Goal: Task Accomplishment & Management: Use online tool/utility

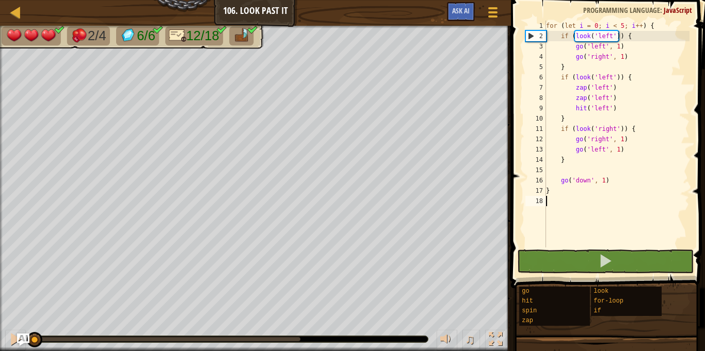
click at [570, 157] on div "for ( let i = 0 ; i < 5 ; i ++ ) { if ( look ( 'left' )) { go ( 'left' , 1 ) go…" at bounding box center [616, 145] width 145 height 248
type textarea "}"
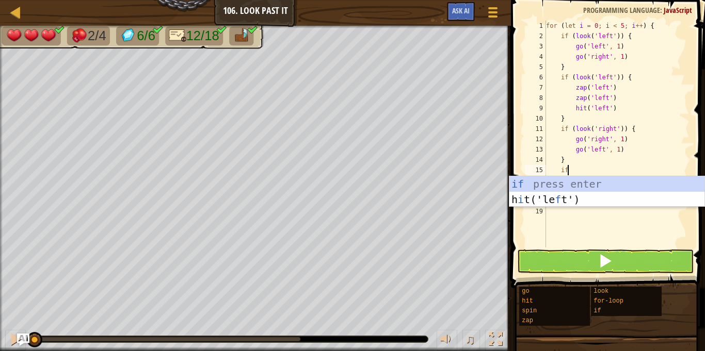
scroll to position [5, 3]
click at [561, 187] on div "if press enter h i t('le f t') press enter" at bounding box center [606, 207] width 195 height 62
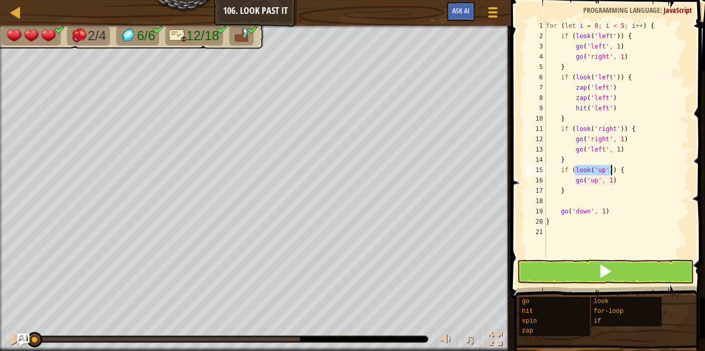
click at [603, 171] on div "for ( let i = 0 ; i < 5 ; i ++ ) { if ( look ( 'left' )) { go ( 'left' , 1 ) go…" at bounding box center [616, 139] width 145 height 237
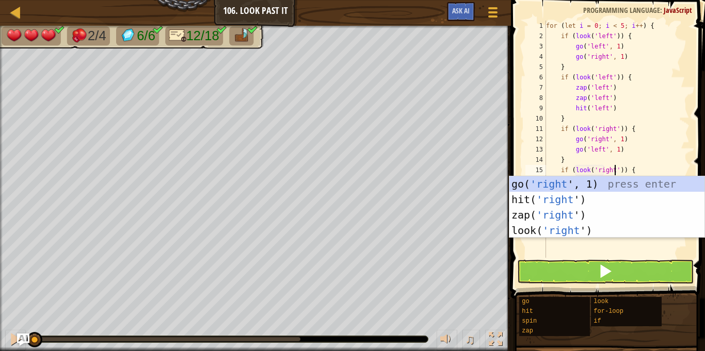
scroll to position [5, 10]
click at [628, 172] on div "for ( let i = 0 ; i < 5 ; i ++ ) { if ( look ( 'left' )) { go ( 'left' , 1 ) go…" at bounding box center [616, 150] width 145 height 258
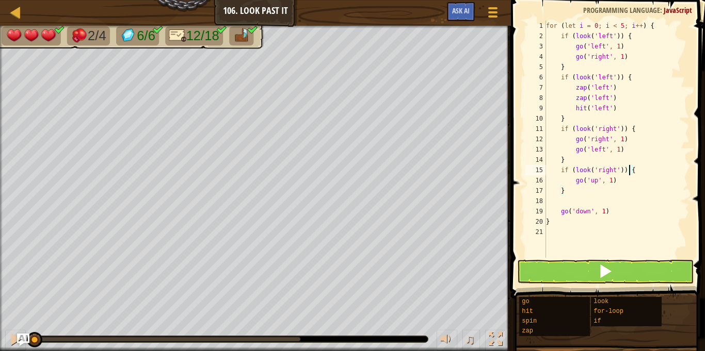
click at [597, 180] on div "for ( let i = 0 ; i < 5 ; i ++ ) { if ( look ( 'left' )) { go ( 'left' , 1 ) go…" at bounding box center [616, 150] width 145 height 258
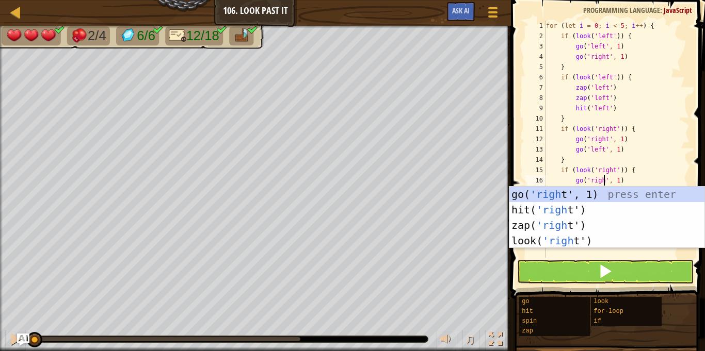
scroll to position [5, 9]
type textarea "go('right', 1)"
click at [637, 180] on div "for ( let i = 0 ; i < 5 ; i ++ ) { if ( look ( 'left' )) { go ( 'left' , 1 ) go…" at bounding box center [616, 150] width 145 height 258
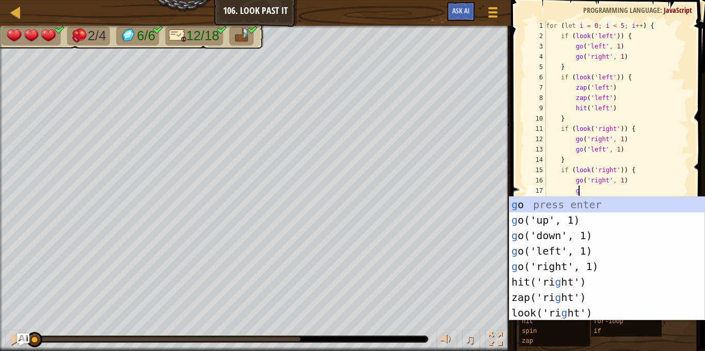
type textarea "go"
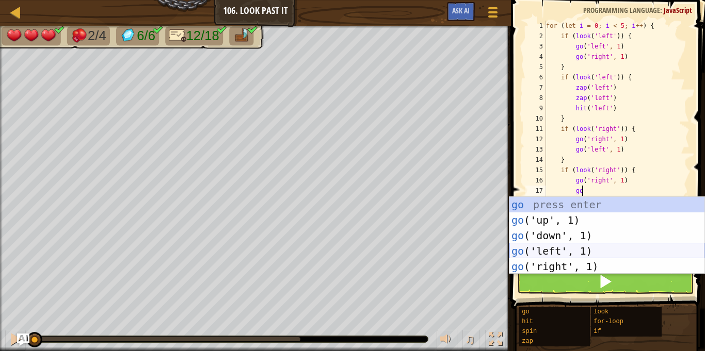
click at [591, 249] on div "go press enter go ('up', 1) press enter go ('down', 1) press enter go ('left', …" at bounding box center [606, 251] width 195 height 108
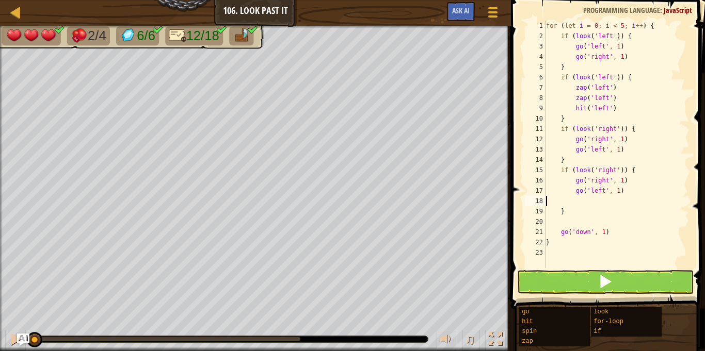
scroll to position [5, 0]
click at [570, 205] on div "for ( let i = 0 ; i < 5 ; i ++ ) { if ( look ( 'left' )) { go ( 'left' , 1 ) go…" at bounding box center [616, 155] width 145 height 268
type textarea "}"
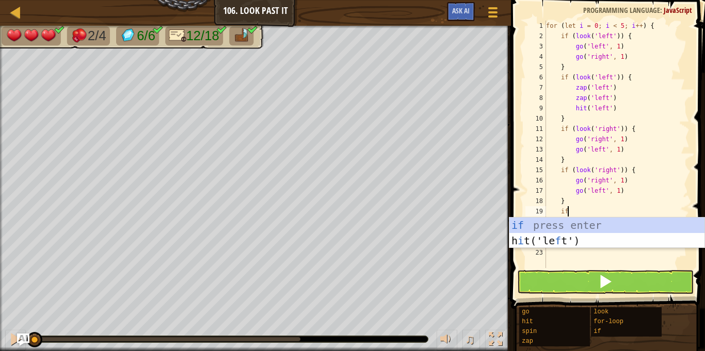
scroll to position [5, 3]
click at [570, 225] on div "if press enter h i t('le f t') press enter" at bounding box center [606, 249] width 195 height 62
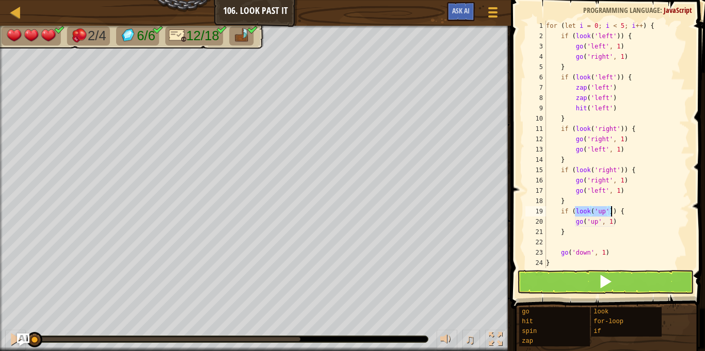
click at [602, 208] on div "for ( let i = 0 ; i < 5 ; i ++ ) { if ( look ( 'left' )) { go ( 'left' , 1 ) go…" at bounding box center [616, 145] width 145 height 248
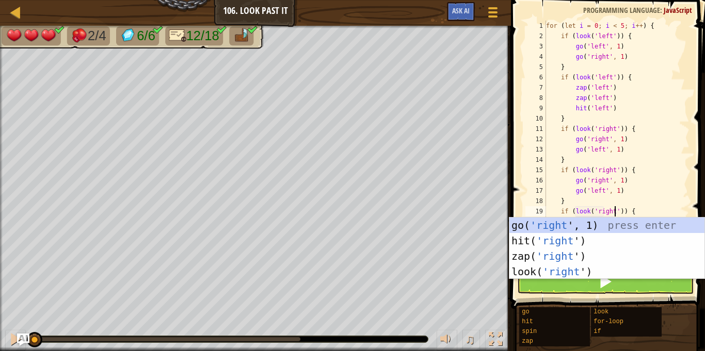
scroll to position [5, 10]
click at [635, 209] on div "for ( let i = 0 ; i < 5 ; i ++ ) { if ( look ( 'left' )) { go ( 'left' , 1 ) go…" at bounding box center [616, 155] width 145 height 268
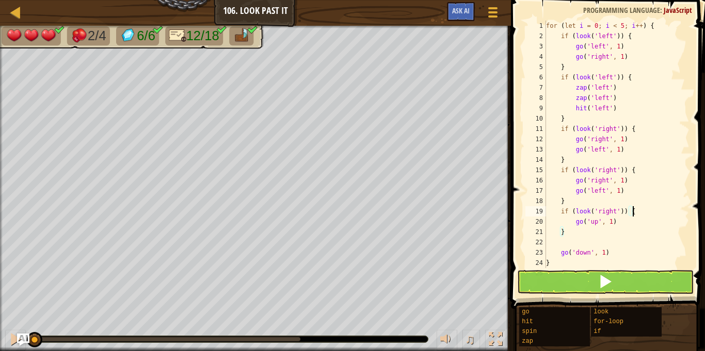
click at [595, 221] on div "for ( let i = 0 ; i < 5 ; i ++ ) { if ( look ( 'left' )) { go ( 'left' , 1 ) go…" at bounding box center [616, 155] width 145 height 268
click at [616, 221] on div "for ( let i = 0 ; i < 5 ; i ++ ) { if ( look ( 'left' )) { go ( 'left' , 1 ) go…" at bounding box center [616, 155] width 145 height 268
type textarea "g"
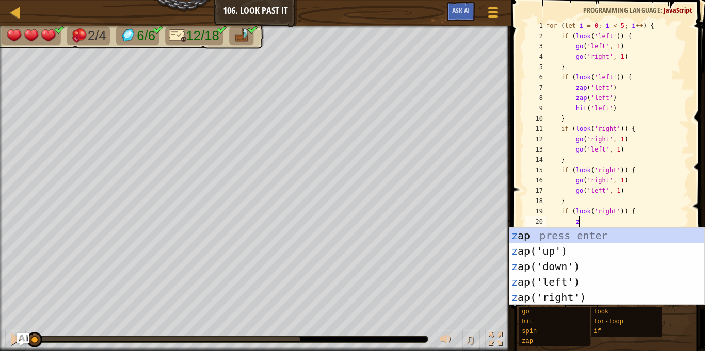
type textarea "zap"
click at [605, 294] on div "zap press enter zap ('up') press enter zap ('down') press enter zap ('left') pr…" at bounding box center [606, 282] width 195 height 108
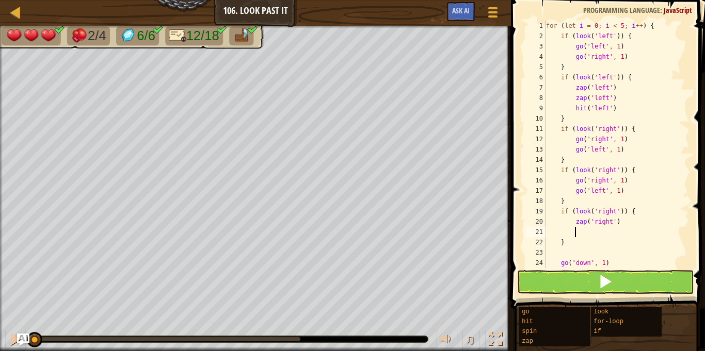
scroll to position [5, 4]
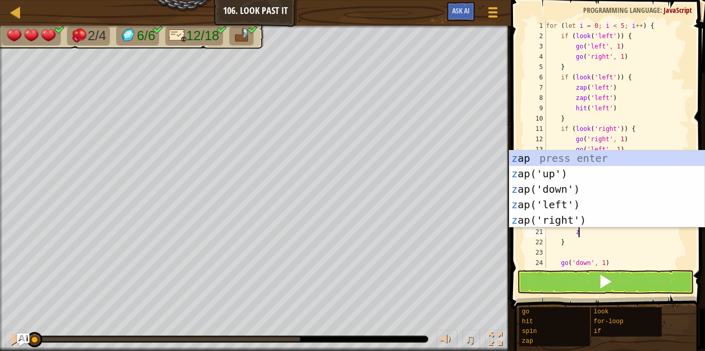
type textarea "zap"
click at [572, 220] on div "zap press enter zap ('up') press enter zap ('down') press enter zap ('left') pr…" at bounding box center [606, 205] width 195 height 108
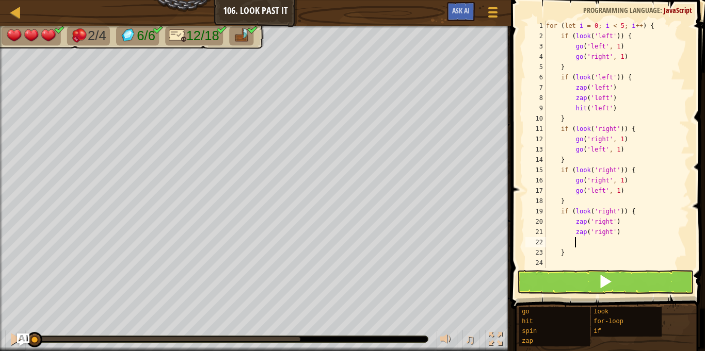
scroll to position [5, 4]
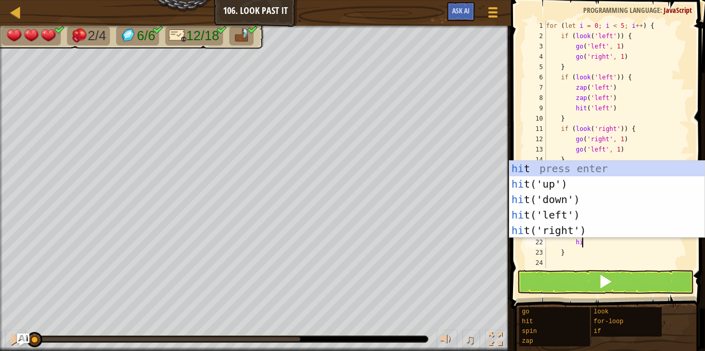
type textarea "hit"
click at [578, 232] on div "hit press enter hit ('up') press enter hit ('down') press enter hit ('left') pr…" at bounding box center [606, 215] width 195 height 108
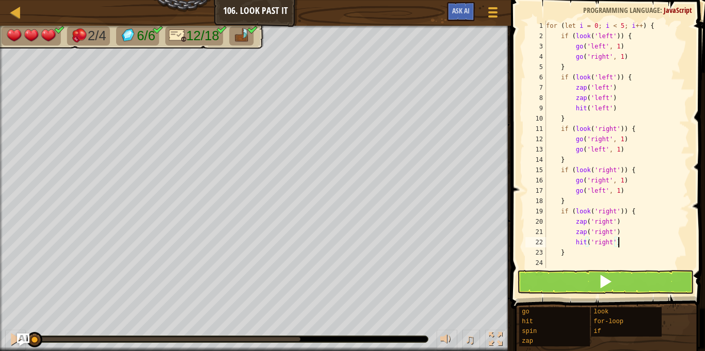
scroll to position [31, 0]
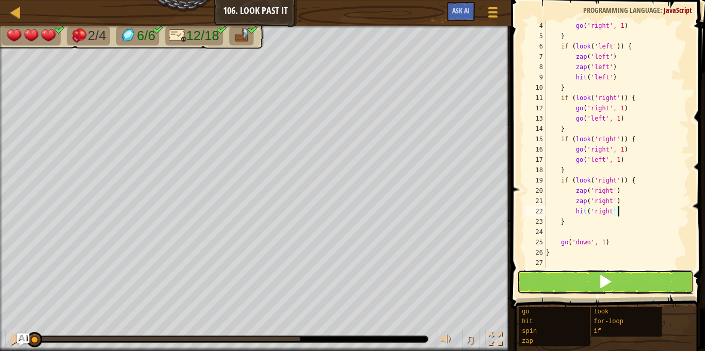
click at [566, 280] on button at bounding box center [605, 282] width 176 height 24
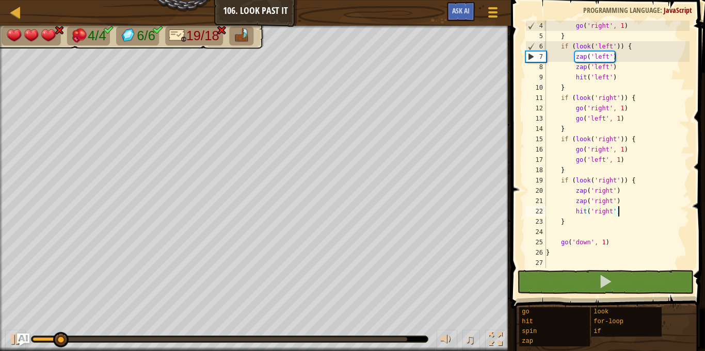
click at [617, 242] on div "go ( 'right' , 1 ) } if ( look ( 'left' )) { zap ( 'left' ) zap ( 'left' ) hit …" at bounding box center [616, 155] width 145 height 268
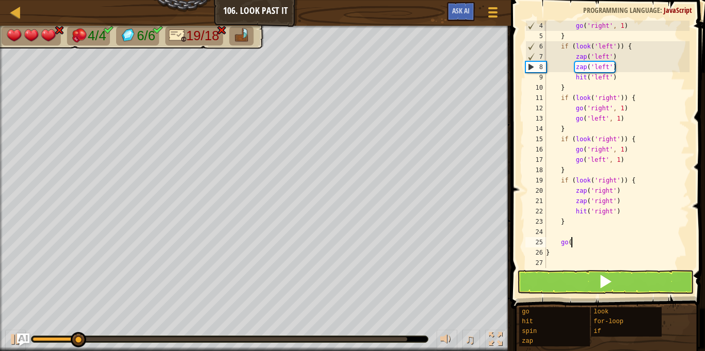
type textarea "g"
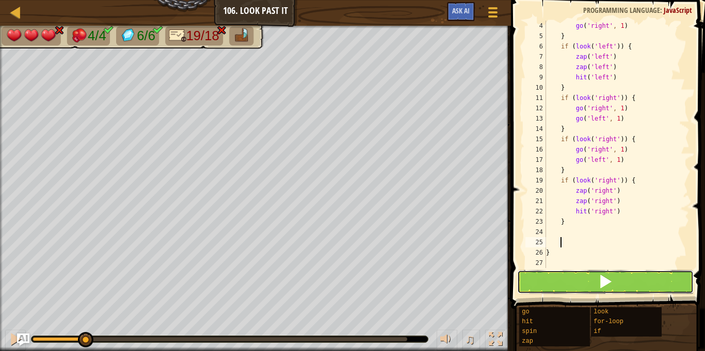
click at [611, 274] on span at bounding box center [605, 281] width 14 height 14
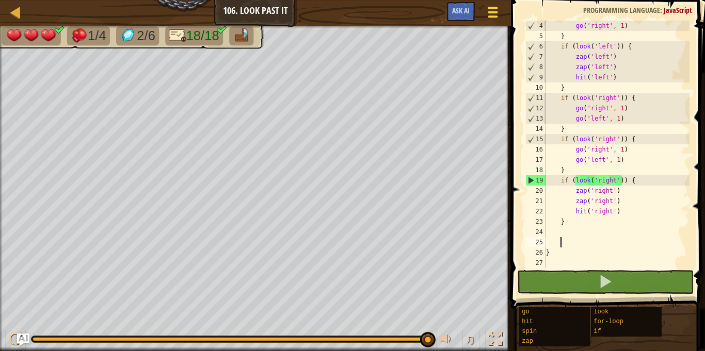
click at [488, 16] on span at bounding box center [493, 16] width 10 height 2
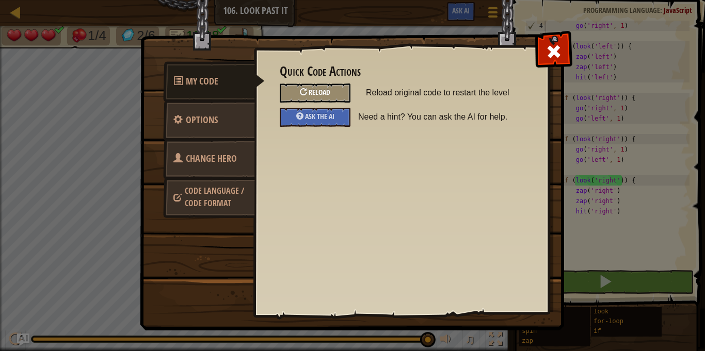
click at [328, 89] on span "Reload" at bounding box center [320, 92] width 22 height 10
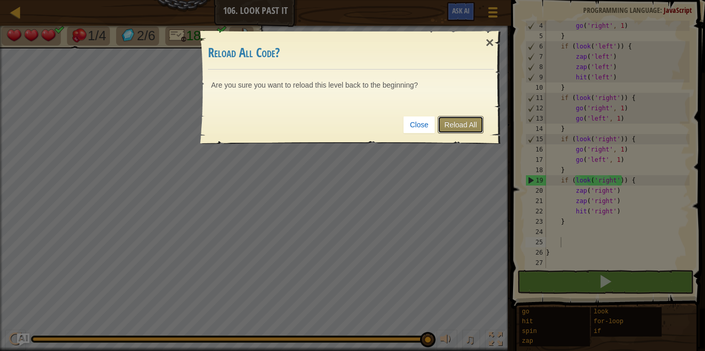
click at [473, 129] on link "Reload All" at bounding box center [461, 125] width 46 height 18
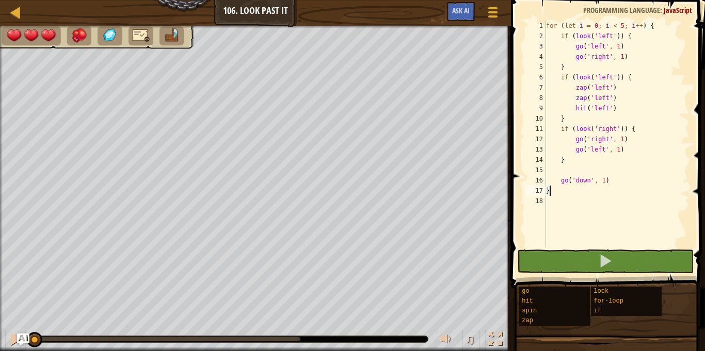
click at [570, 164] on div "for ( let i = 0 ; i < 5 ; i ++ ) { if ( look ( 'left' )) { go ( 'left' , 1 ) go…" at bounding box center [616, 145] width 145 height 248
type textarea "}"
click at [564, 168] on div "for ( let i = 0 ; i < 5 ; i ++ ) { if ( look ( 'left' )) { go ( 'left' , 1 ) go…" at bounding box center [616, 145] width 145 height 248
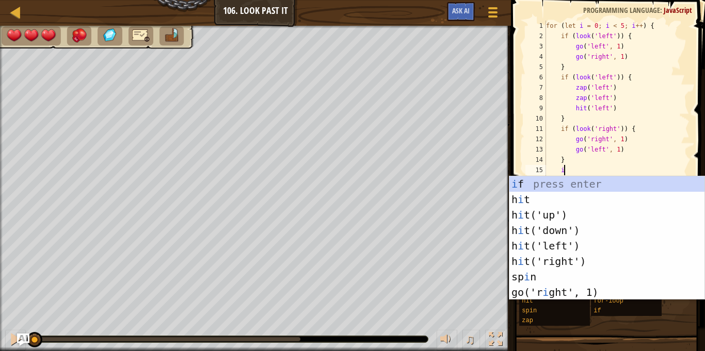
scroll to position [5, 3]
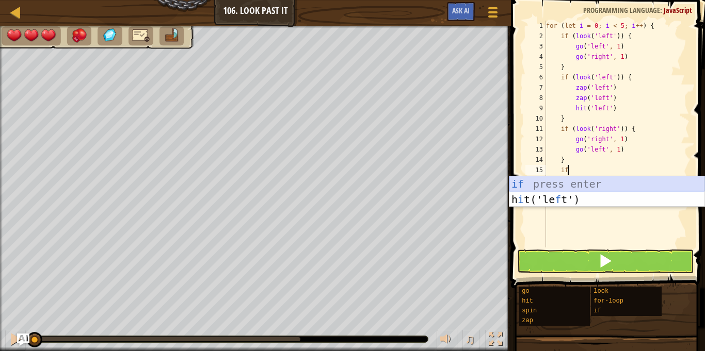
click at [549, 178] on div "if press enter h i t('le f t') press enter" at bounding box center [606, 207] width 195 height 62
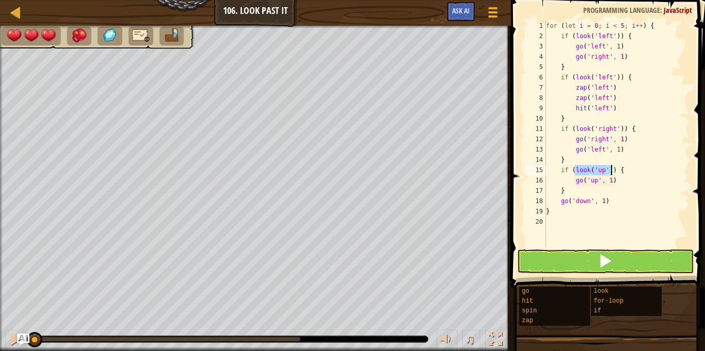
click at [603, 169] on div "for ( let i = 0 ; i < 5 ; i ++ ) { if ( look ( 'left' )) { go ( 'left' , 1 ) go…" at bounding box center [616, 134] width 145 height 227
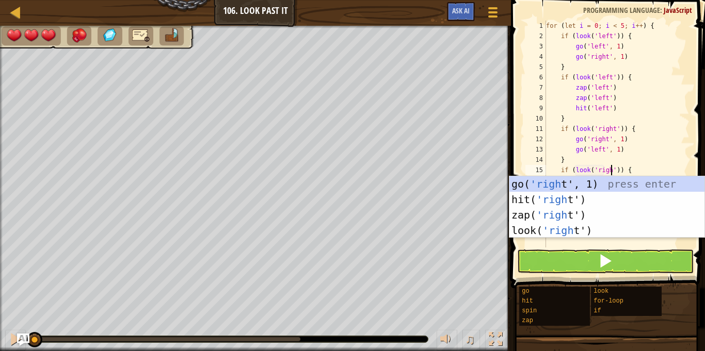
scroll to position [5, 10]
click at [627, 169] on div "for ( let i = 0 ; i < 5 ; i ++ ) { if ( look ( 'left' )) { go ( 'left' , 1 ) go…" at bounding box center [616, 145] width 145 height 248
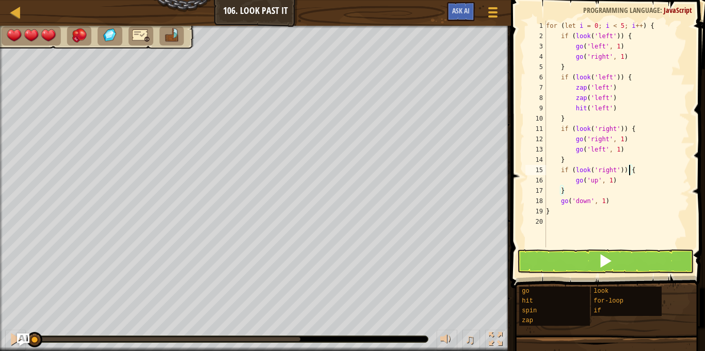
click at [597, 180] on div "for ( let i = 0 ; i < 5 ; i ++ ) { if ( look ( 'left' )) { go ( 'left' , 1 ) go…" at bounding box center [616, 145] width 145 height 248
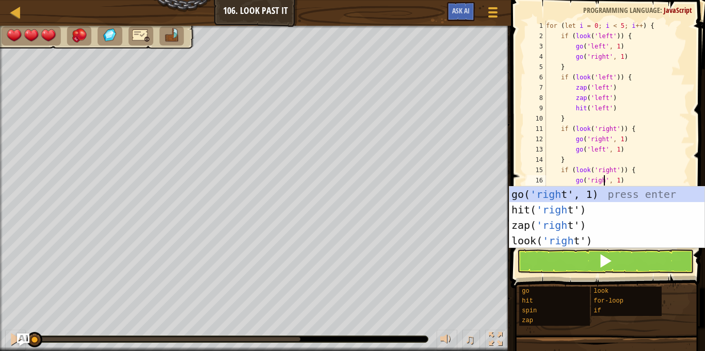
scroll to position [5, 9]
type textarea "go('right', 1)"
click at [630, 181] on div "for ( let i = 0 ; i < 5 ; i ++ ) { if ( look ( 'left' )) { go ( 'left' , 1 ) go…" at bounding box center [616, 145] width 145 height 248
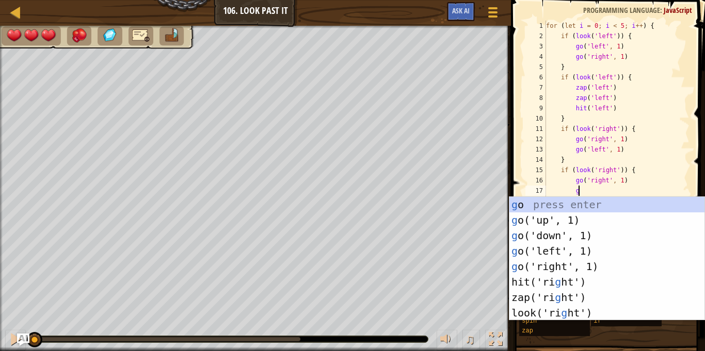
scroll to position [5, 5]
type textarea "go"
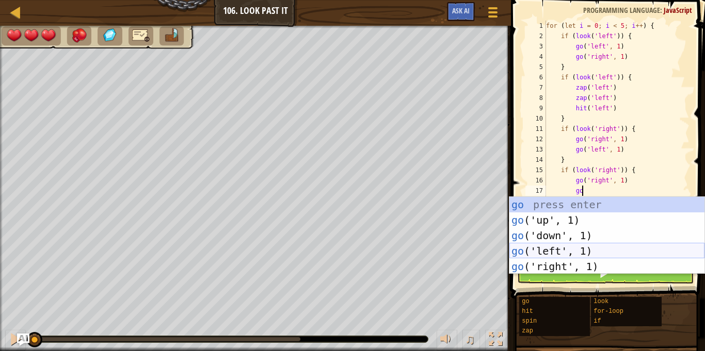
click at [598, 245] on div "go press enter go ('up', 1) press enter go ('down', 1) press enter go ('left', …" at bounding box center [606, 251] width 195 height 108
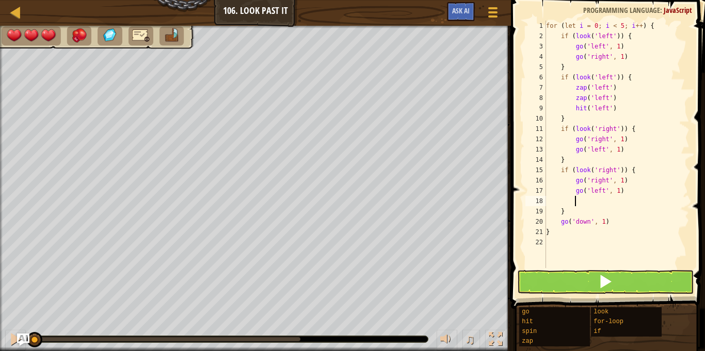
scroll to position [5, 4]
click at [633, 195] on div "for ( let i = 0 ; i < 5 ; i ++ ) { if ( look ( 'left' )) { go ( 'left' , 1 ) go…" at bounding box center [616, 155] width 145 height 268
type textarea "g"
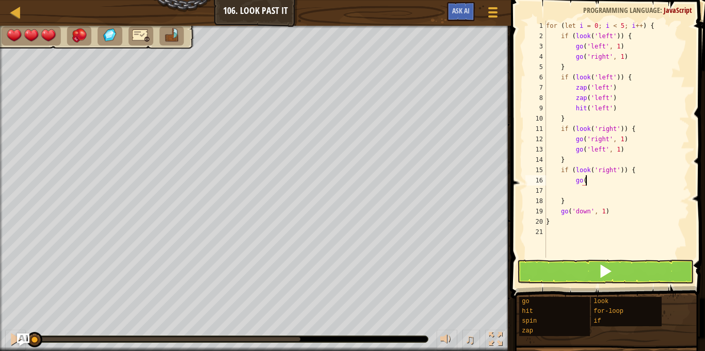
type textarea "g"
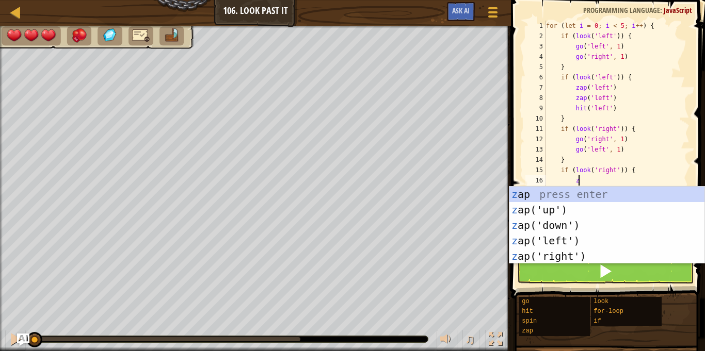
type textarea "zap"
click at [574, 251] on div "zap press enter zap ('up') press enter zap ('down') press enter zap ('left') pr…" at bounding box center [606, 241] width 195 height 108
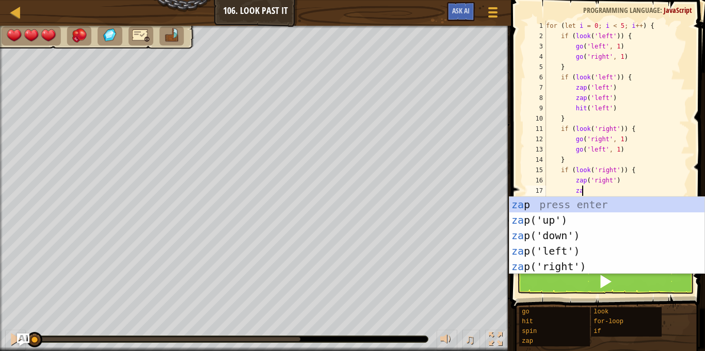
type textarea "zap"
click at [552, 268] on div "zap press enter zap ('up') press enter zap ('down') press enter zap ('left') pr…" at bounding box center [606, 251] width 195 height 108
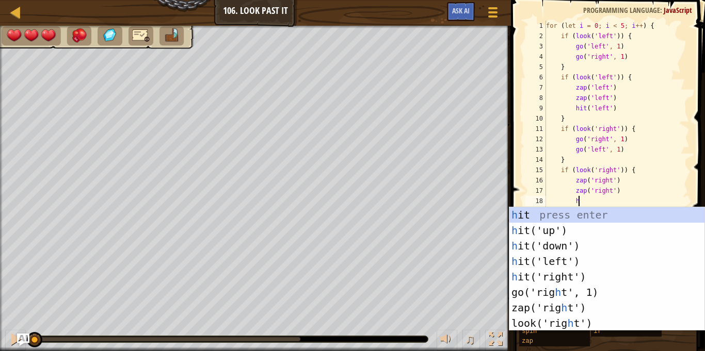
type textarea "hit"
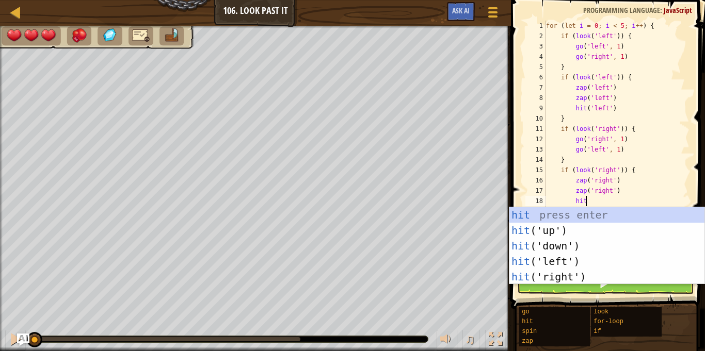
scroll to position [5, 5]
click at [576, 274] on div "hit press enter hit ('up') press enter hit ('down') press enter hit ('left') pr…" at bounding box center [606, 261] width 195 height 108
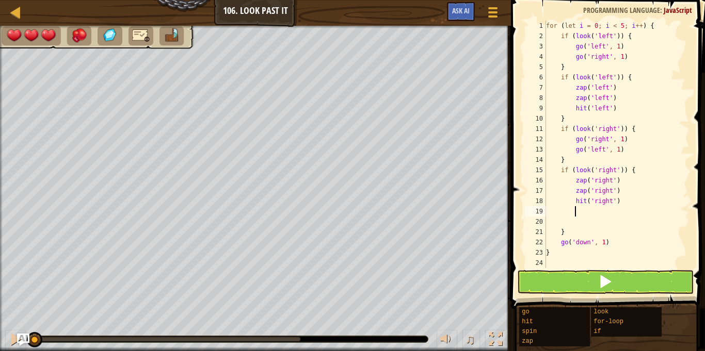
scroll to position [5, 4]
drag, startPoint x: 607, startPoint y: 243, endPoint x: 561, endPoint y: 240, distance: 46.0
click at [561, 240] on div "for ( let i = 0 ; i < 5 ; i ++ ) { if ( look ( 'left' )) { go ( 'left' , 1 ) go…" at bounding box center [616, 155] width 145 height 268
type textarea "go('down', 1)"
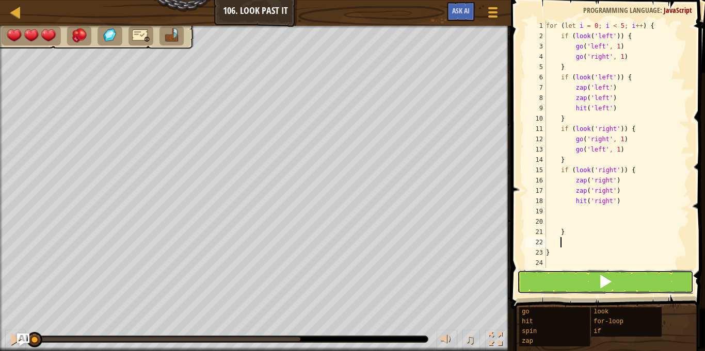
click at [602, 289] on span at bounding box center [605, 281] width 14 height 14
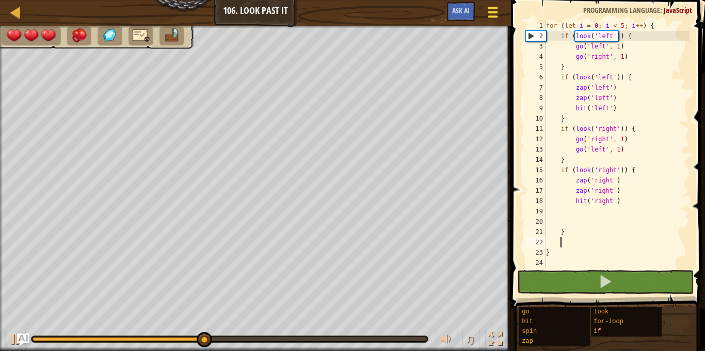
click at [486, 6] on div at bounding box center [492, 12] width 14 height 15
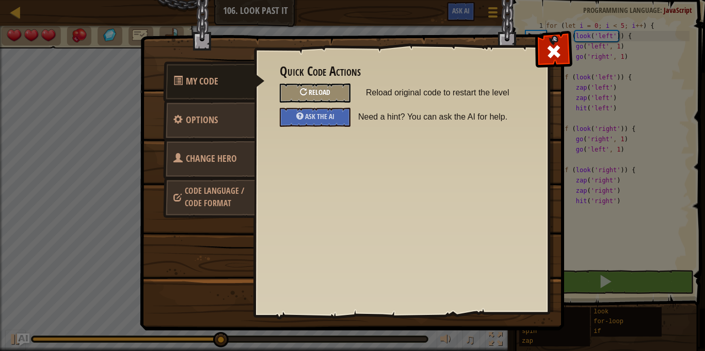
click at [326, 93] on span "Reload" at bounding box center [320, 92] width 22 height 10
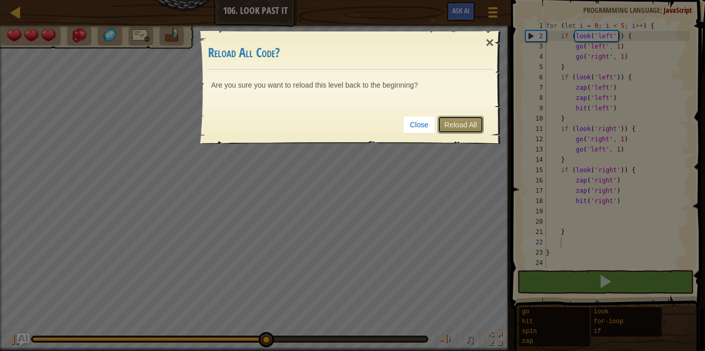
click at [461, 124] on link "Reload All" at bounding box center [461, 125] width 46 height 18
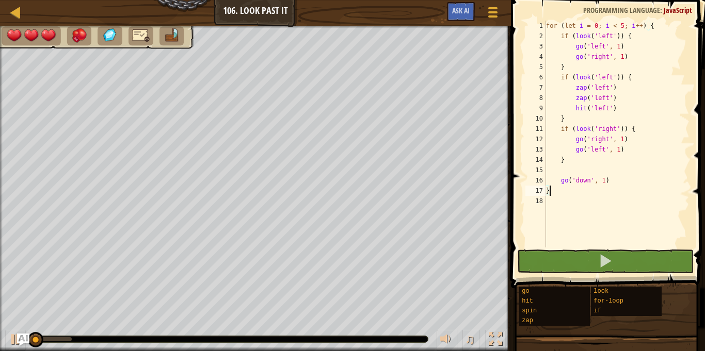
scroll to position [5, 0]
click at [577, 159] on div "for ( let i = 0 ; i < 5 ; i ++ ) { if ( look ( 'left' )) { go ( 'left' , 1 ) go…" at bounding box center [616, 145] width 145 height 248
type textarea "}"
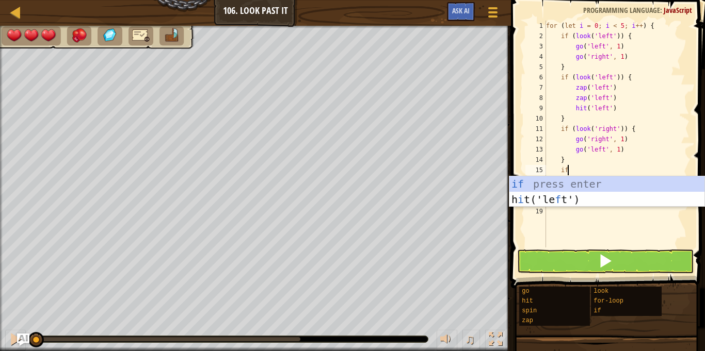
scroll to position [5, 3]
click at [580, 179] on div "if press enter h i t('le f t') press enter" at bounding box center [606, 207] width 195 height 62
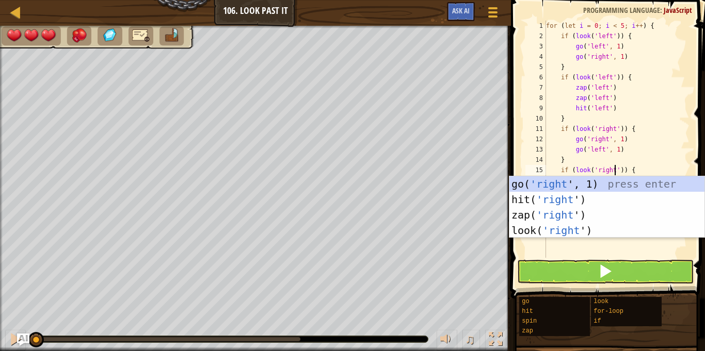
scroll to position [5, 10]
click at [646, 163] on div "for ( let i = 0 ; i < 5 ; i ++ ) { if ( look ( 'left' )) { go ( 'left' , 1 ) go…" at bounding box center [616, 150] width 145 height 258
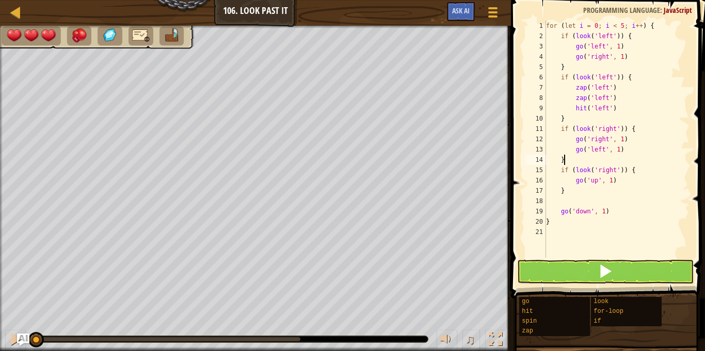
scroll to position [5, 2]
click at [597, 180] on div "for ( let i = 0 ; i < 5 ; i ++ ) { if ( look ( 'left' )) { go ( 'left' , 1 ) go…" at bounding box center [616, 150] width 145 height 258
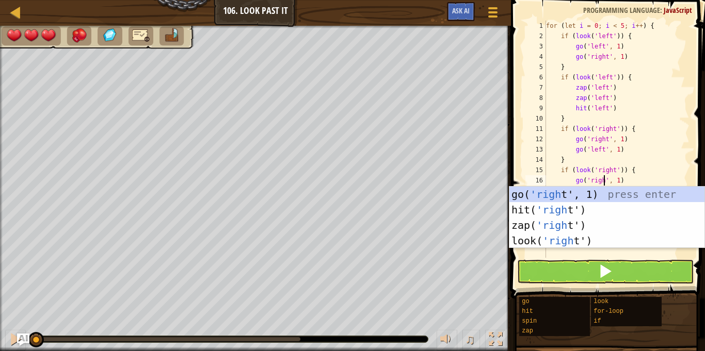
scroll to position [5, 9]
click at [660, 181] on div "for ( let i = 0 ; i < 5 ; i ++ ) { if ( look ( 'left' )) { go ( 'left' , 1 ) go…" at bounding box center [616, 150] width 145 height 258
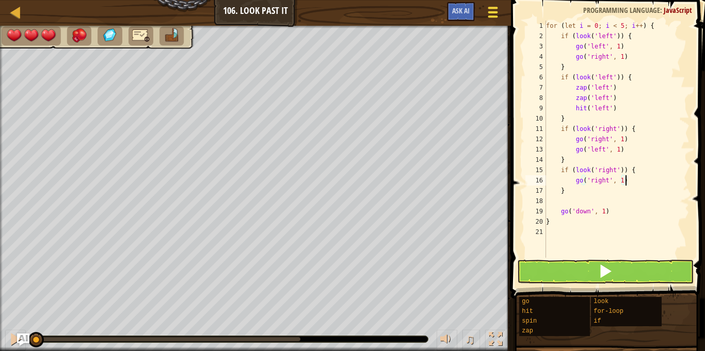
type textarea "go('right', 1)"
drag, startPoint x: 639, startPoint y: 183, endPoint x: 574, endPoint y: 180, distance: 64.6
click at [574, 180] on div "for ( let i = 0 ; i < 5 ; i ++ ) { if ( look ( 'left' )) { go ( 'left' , 1 ) go…" at bounding box center [616, 150] width 145 height 258
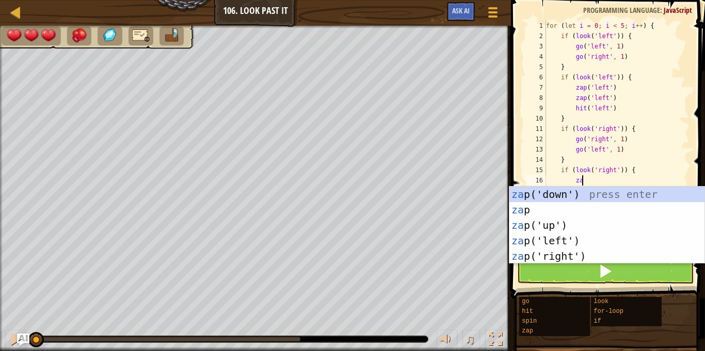
type textarea "zap"
click at [573, 256] on div "zap press enter zap ('up') press enter zap ('down') press enter zap ('left') pr…" at bounding box center [606, 241] width 195 height 108
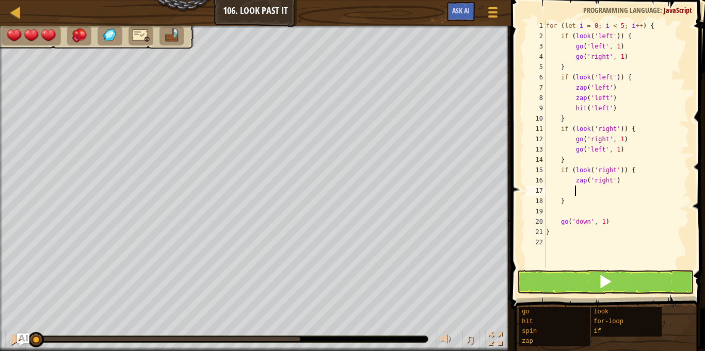
scroll to position [5, 4]
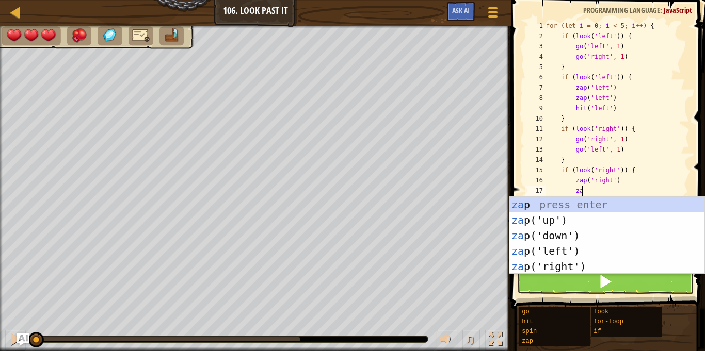
type textarea "zap"
click at [579, 261] on div "zap press enter zap ('up') press enter zap ('down') press enter zap ('left') pr…" at bounding box center [606, 251] width 195 height 108
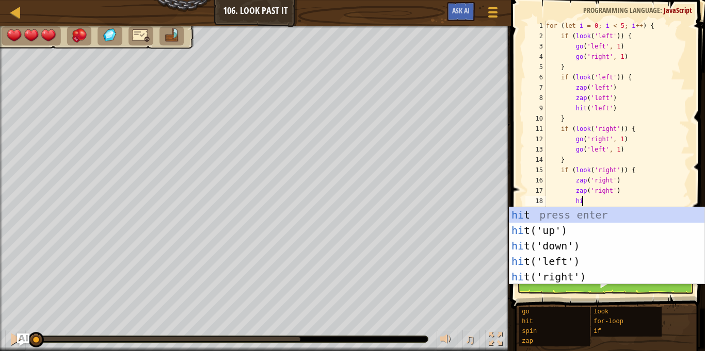
type textarea "hit"
click at [557, 282] on div "hit press enter hit ('up') press enter hit ('down') press enter hit ('left') pr…" at bounding box center [606, 261] width 195 height 108
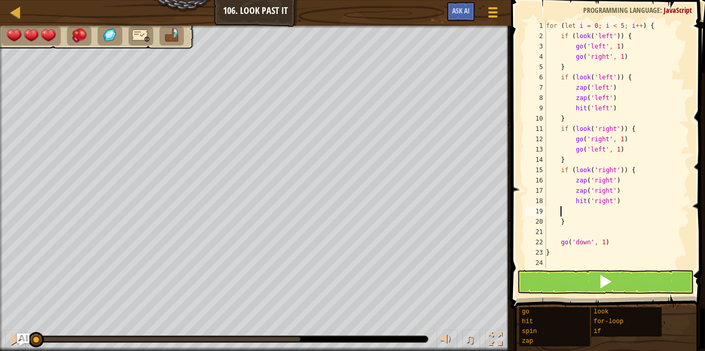
scroll to position [5, 0]
type textarea "hit('right')"
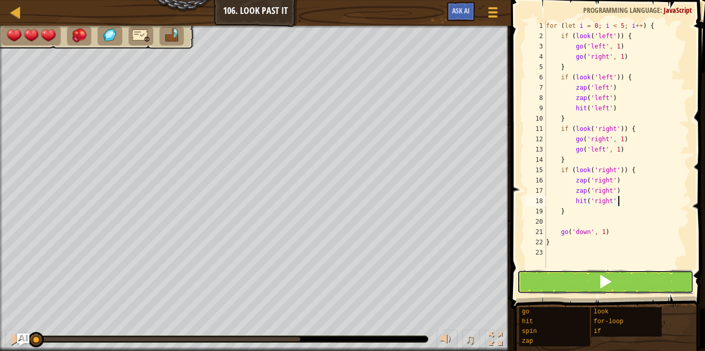
click at [571, 281] on button at bounding box center [605, 282] width 176 height 24
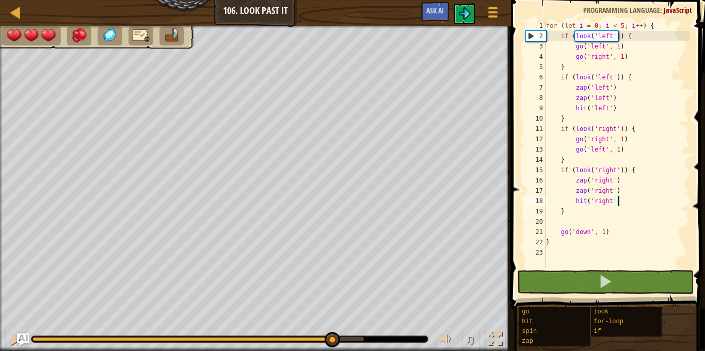
drag, startPoint x: 87, startPoint y: 338, endPoint x: 332, endPoint y: 351, distance: 245.4
click at [332, 351] on div "♫" at bounding box center [255, 336] width 511 height 31
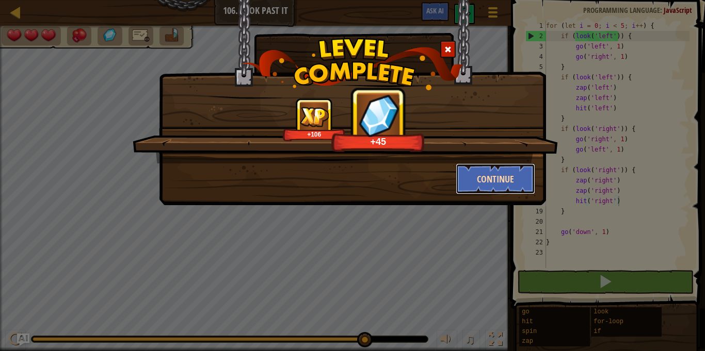
click at [484, 177] on button "Continue" at bounding box center [496, 179] width 80 height 31
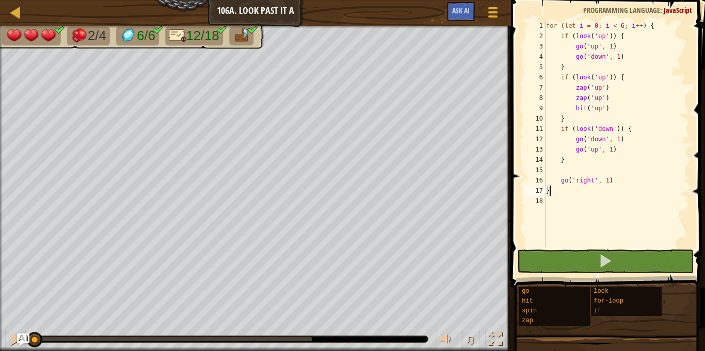
click at [573, 156] on div "for ( let i = 0 ; i < 6 ; i ++ ) { if ( look ( 'up' )) { go ( 'up' , 1 ) go ( '…" at bounding box center [616, 145] width 145 height 248
type textarea "}"
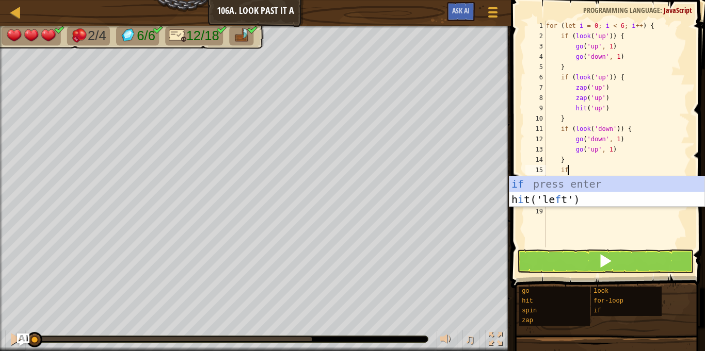
scroll to position [5, 3]
click at [575, 182] on div "if press enter h i t('le f t') press enter" at bounding box center [606, 207] width 195 height 62
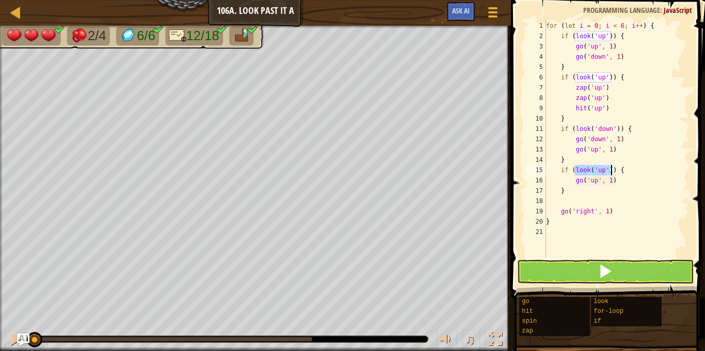
click at [602, 170] on div "for ( let i = 0 ; i < 6 ; i ++ ) { if ( look ( 'up' )) { go ( 'up' , 1 ) go ( '…" at bounding box center [616, 139] width 145 height 237
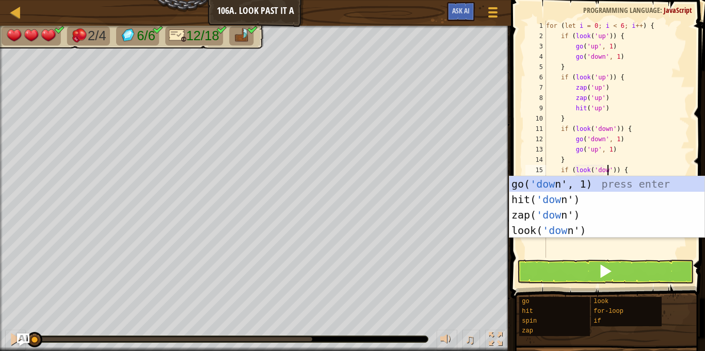
scroll to position [5, 9]
click at [633, 170] on div "for ( let i = 0 ; i < 6 ; i ++ ) { if ( look ( 'up' )) { go ( 'up' , 1 ) go ( '…" at bounding box center [616, 150] width 145 height 258
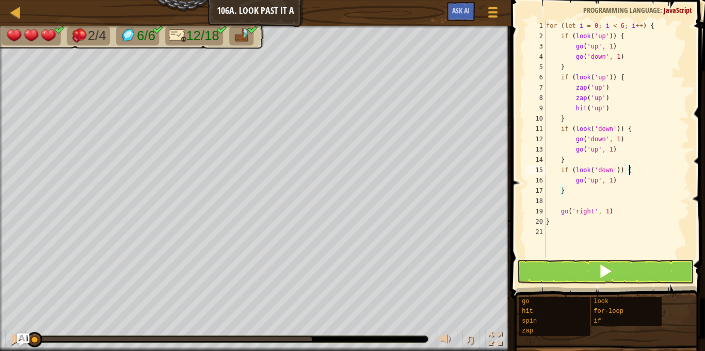
click at [596, 180] on div "for ( let i = 0 ; i < 6 ; i ++ ) { if ( look ( 'up' )) { go ( 'up' , 1 ) go ( '…" at bounding box center [616, 150] width 145 height 258
type textarea "go('up', 1)"
drag, startPoint x: 618, startPoint y: 181, endPoint x: 576, endPoint y: 182, distance: 41.8
click at [576, 182] on div "for ( let i = 0 ; i < 6 ; i ++ ) { if ( look ( 'up' )) { go ( 'up' , 1 ) go ( '…" at bounding box center [616, 150] width 145 height 258
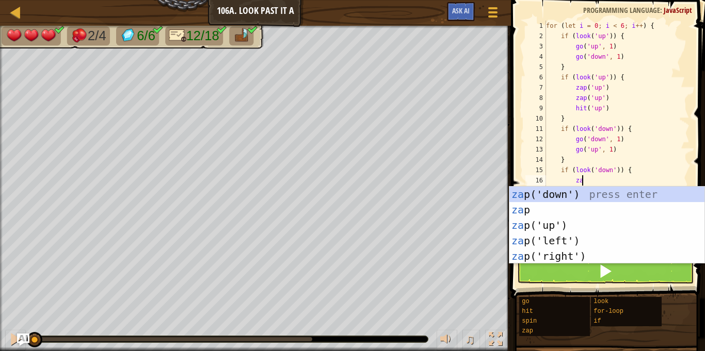
type textarea "zap"
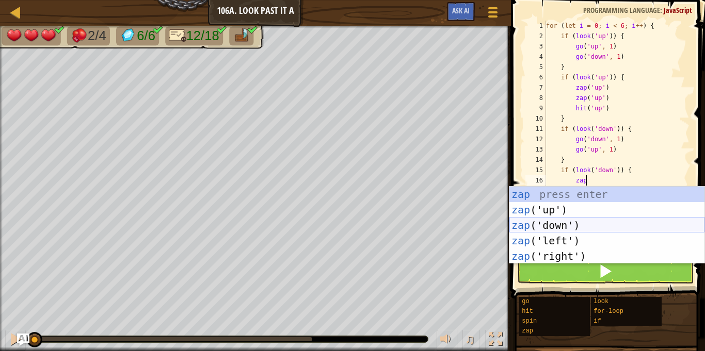
click at [585, 225] on div "zap press enter zap ('up') press enter zap ('down') press enter zap ('left') pr…" at bounding box center [606, 241] width 195 height 108
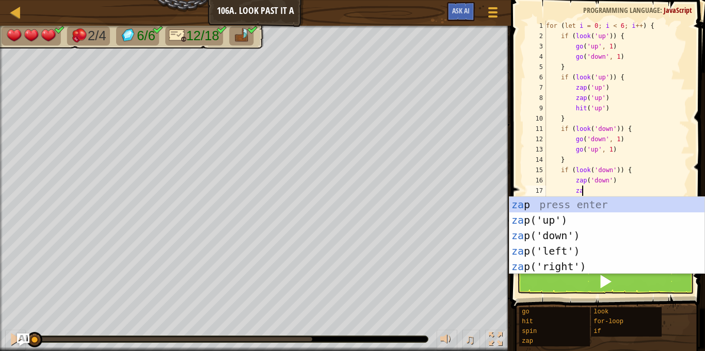
type textarea "zap"
click at [587, 233] on div "zap press enter zap ('up') press enter zap ('down') press enter zap ('left') pr…" at bounding box center [606, 251] width 195 height 108
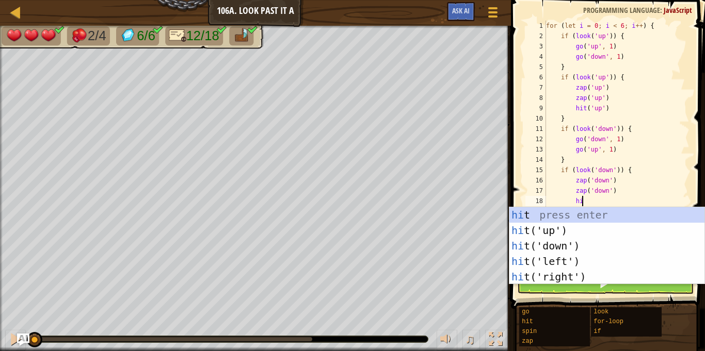
type textarea "hit"
click at [582, 249] on div "hit press enter hit ('up') press enter hit ('down') press enter hit ('left') pr…" at bounding box center [606, 261] width 195 height 108
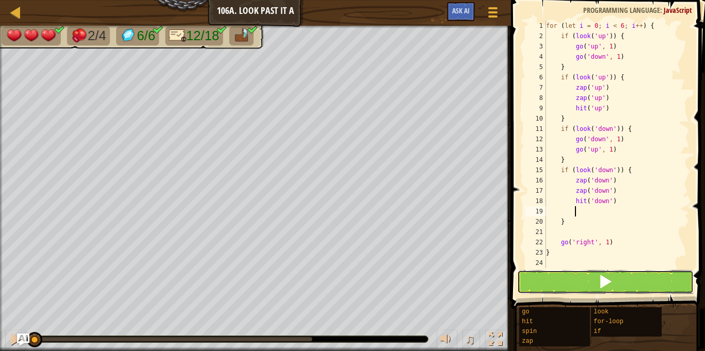
click at [594, 278] on button at bounding box center [605, 282] width 176 height 24
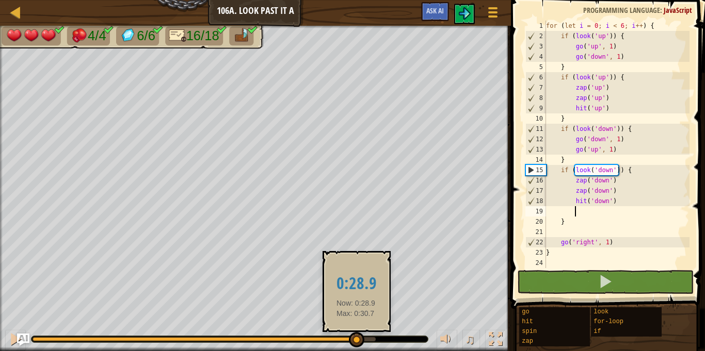
drag, startPoint x: 71, startPoint y: 339, endPoint x: 356, endPoint y: 337, distance: 284.8
click at [356, 337] on div at bounding box center [356, 339] width 15 height 15
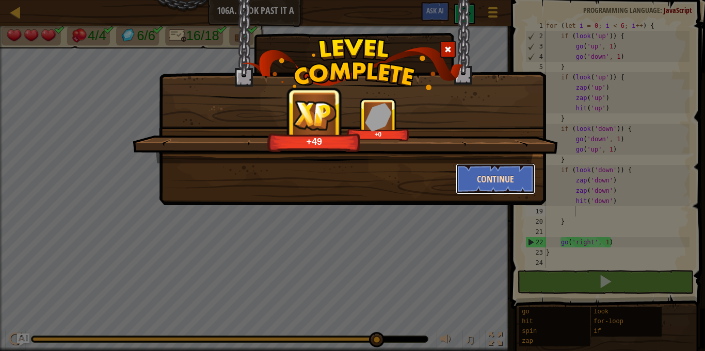
click at [509, 176] on button "Continue" at bounding box center [496, 179] width 80 height 31
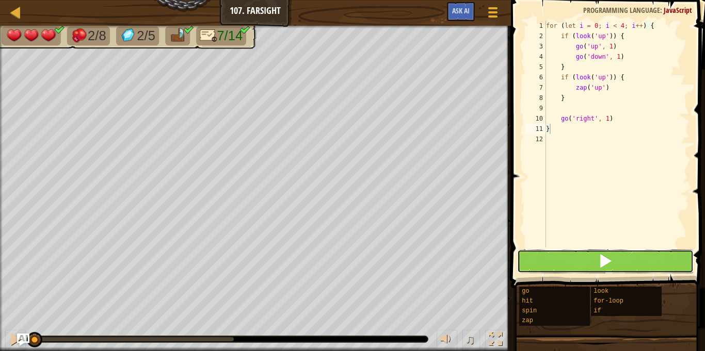
click at [594, 261] on button at bounding box center [605, 262] width 176 height 24
